Goal: Find specific page/section: Find specific page/section

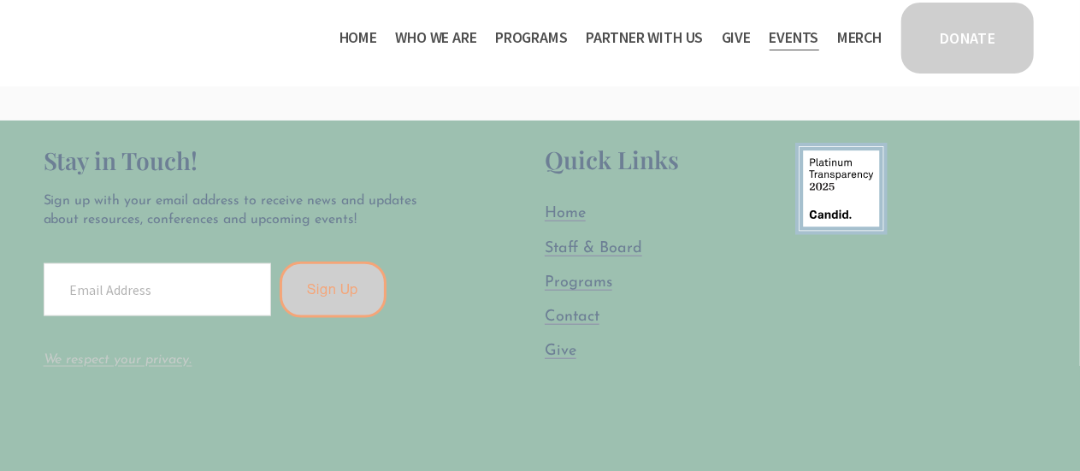
scroll to position [891, 0]
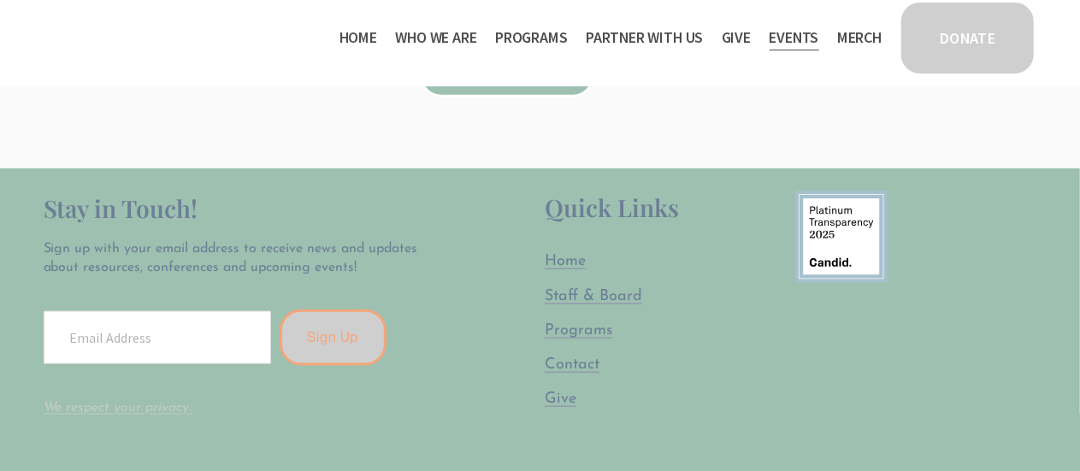
click at [573, 299] on span "Staff & Board" at bounding box center [594, 296] width 98 height 16
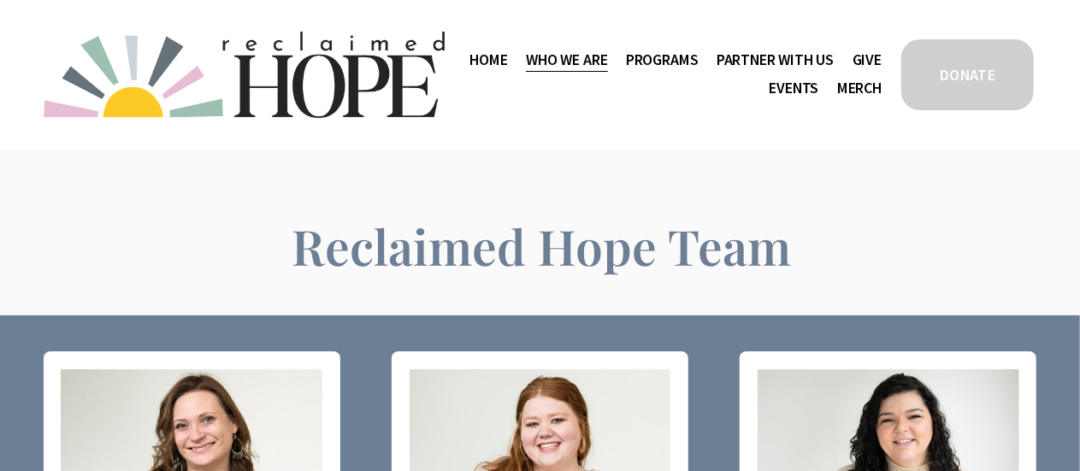
click at [778, 84] on link "Events" at bounding box center [795, 87] width 50 height 27
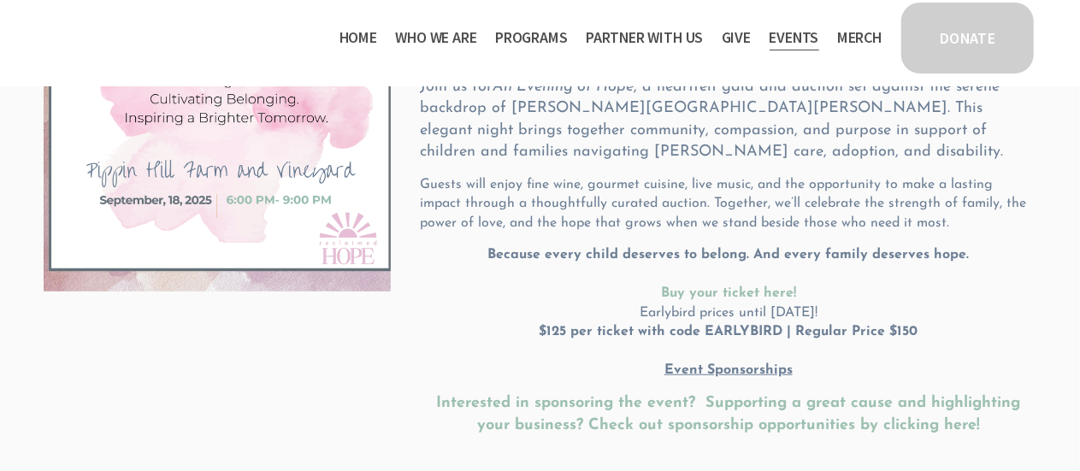
scroll to position [431, 0]
click at [691, 201] on p "Guests will enjoy fine wine, gourmet cuisine, live music, and the opportunity t…" at bounding box center [728, 202] width 617 height 57
